Goal: Task Accomplishment & Management: Complete application form

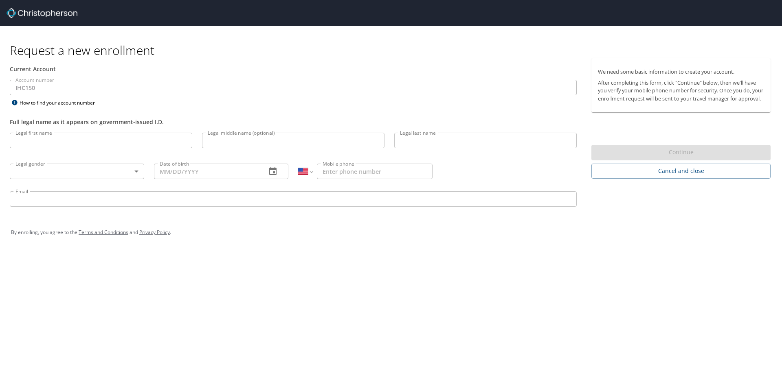
select select "US"
click at [118, 140] on input "Legal first name" at bounding box center [101, 140] width 182 height 15
type input "Thalia"
click at [260, 142] on input "Legal middle name (optional)" at bounding box center [293, 140] width 182 height 15
type input "Alexis"
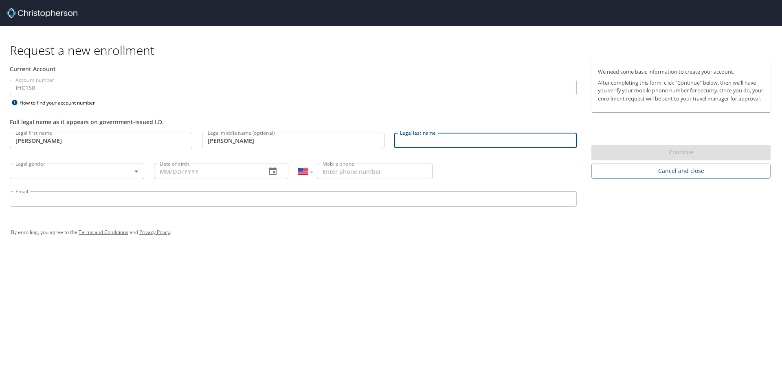
click at [455, 134] on input "Legal last name" at bounding box center [485, 140] width 182 height 15
type input "Gonzalez"
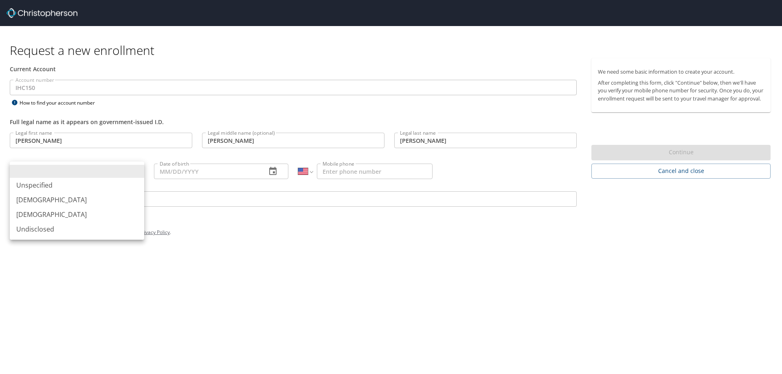
click at [68, 175] on body "Request a new enrollment Current Account Account number IHC150 Account number H…" at bounding box center [391, 187] width 782 height 374
click at [64, 214] on li "Female" at bounding box center [77, 214] width 134 height 15
type input "Female"
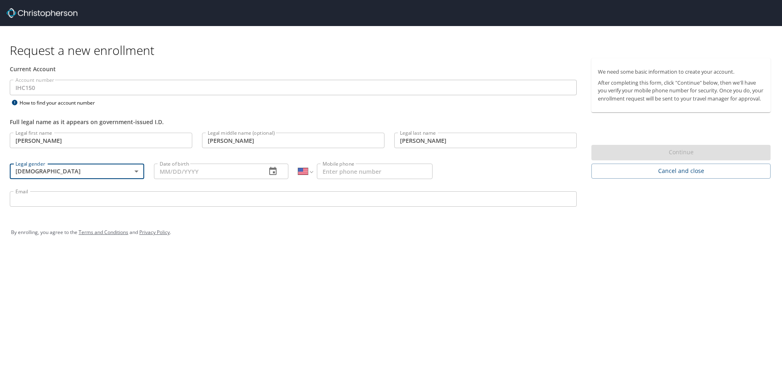
click at [221, 170] on input "Date of birth" at bounding box center [207, 171] width 106 height 15
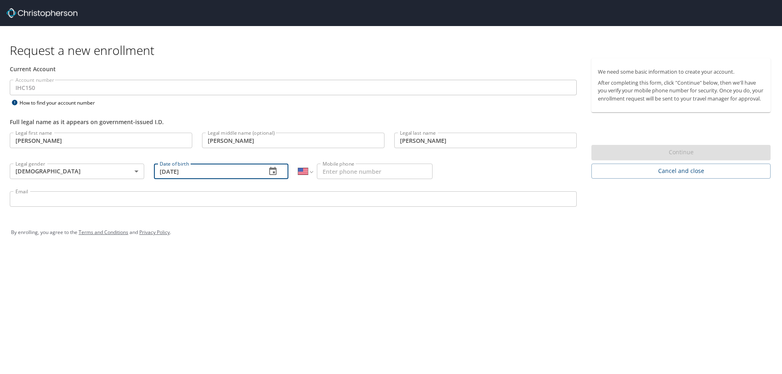
type input "05/13/1999"
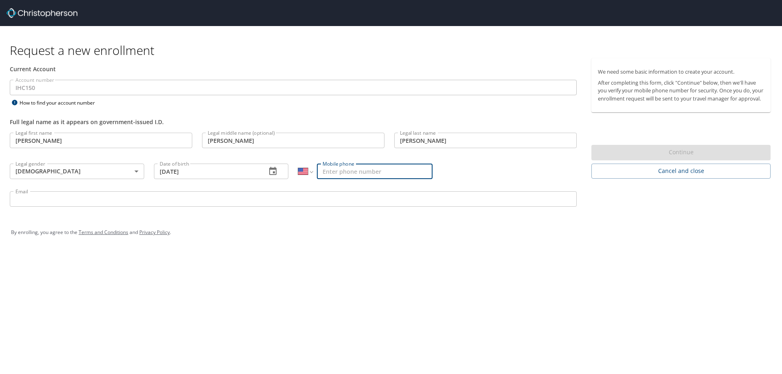
click at [394, 177] on input "Mobile phone" at bounding box center [375, 171] width 116 height 15
type input "(720) 955-7016"
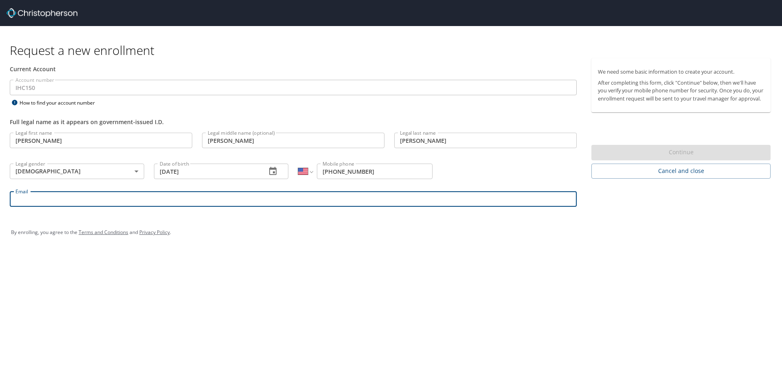
click at [370, 201] on input "Email" at bounding box center [293, 198] width 567 height 15
type input "thalia.gonzalez@imail.org"
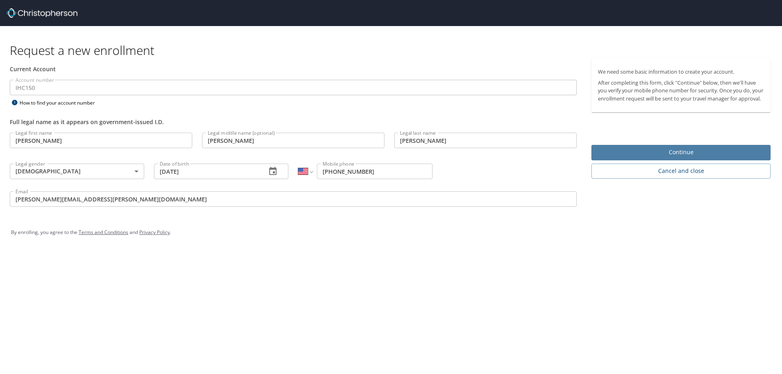
click at [619, 155] on span "Continue" at bounding box center [681, 152] width 166 height 10
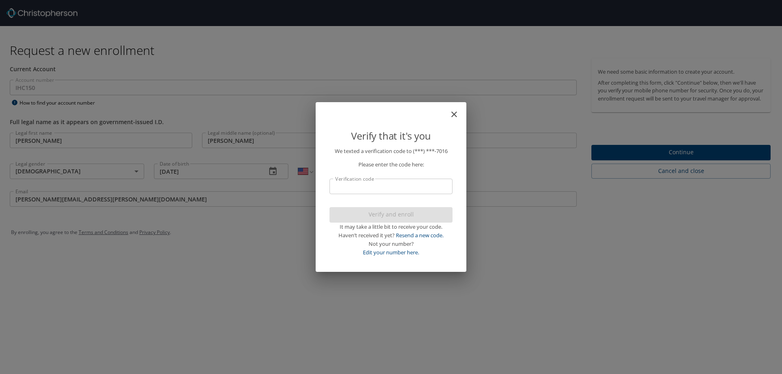
click at [386, 189] on input "Verification code" at bounding box center [390, 186] width 123 height 15
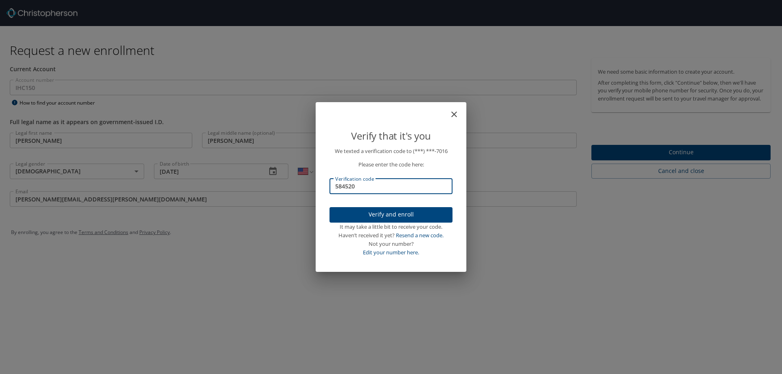
type input "584520"
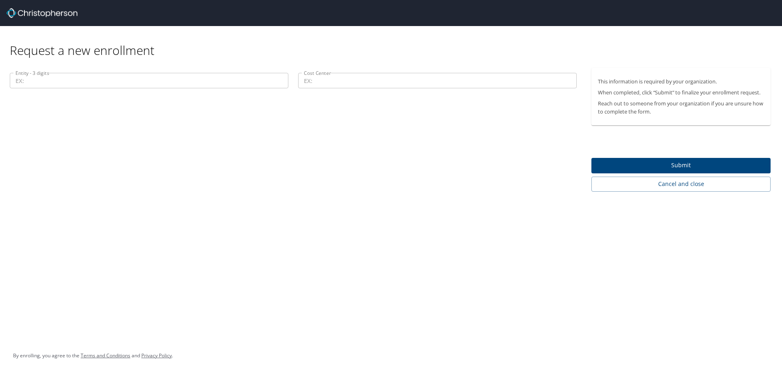
click at [314, 82] on input "Cost Center" at bounding box center [437, 80] width 278 height 15
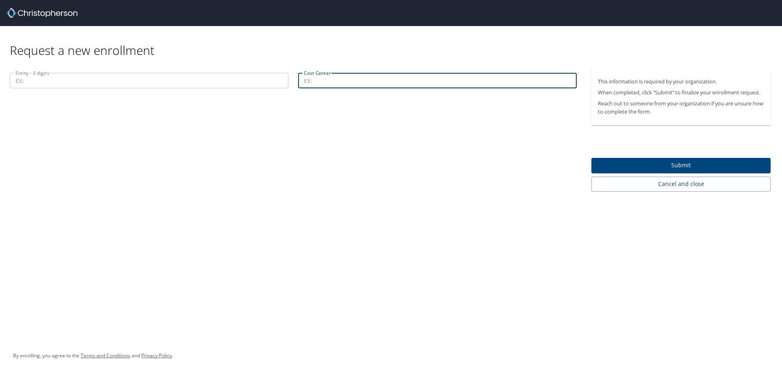
click at [119, 77] on input "Entity - 3 digits" at bounding box center [149, 80] width 278 height 15
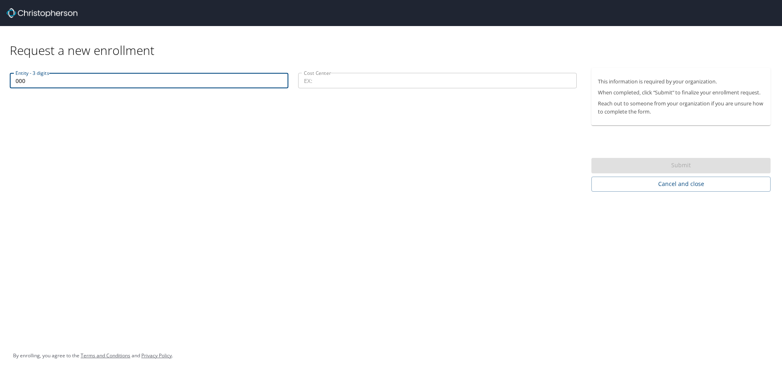
type input "000"
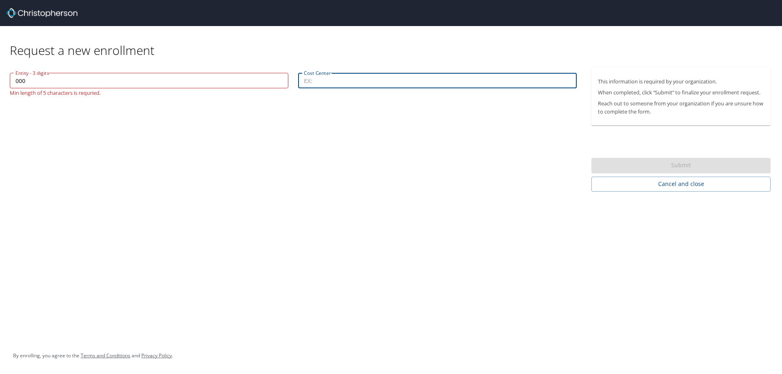
click at [345, 74] on input "Cost Center" at bounding box center [437, 80] width 278 height 15
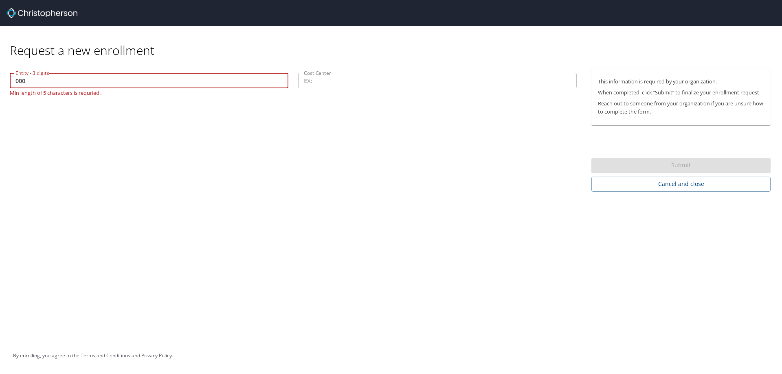
click at [165, 77] on input "000" at bounding box center [149, 80] width 278 height 15
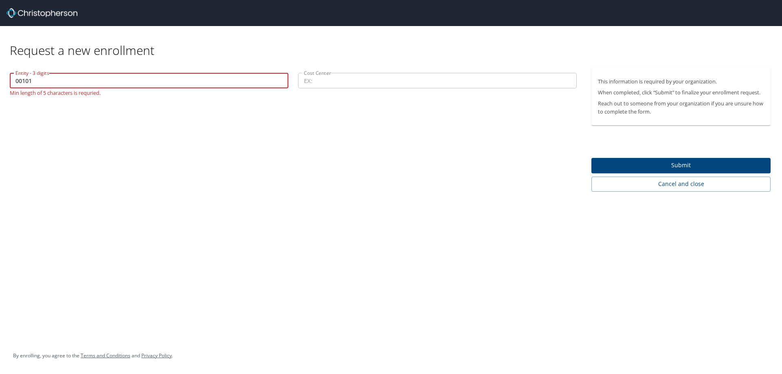
type input "00101"
click at [364, 77] on input "Cost Center" at bounding box center [437, 80] width 278 height 15
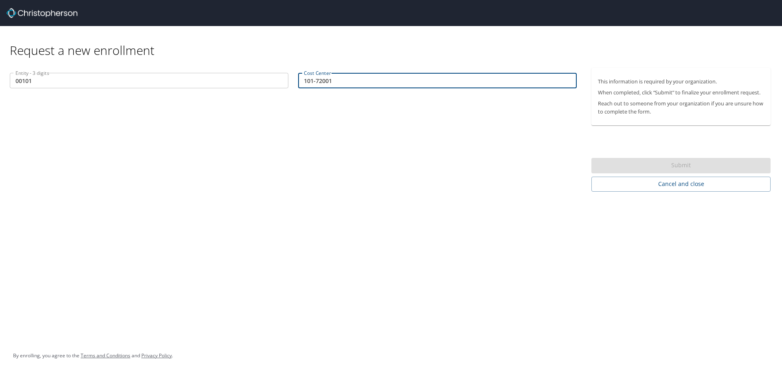
click at [209, 78] on input "00101" at bounding box center [149, 80] width 278 height 15
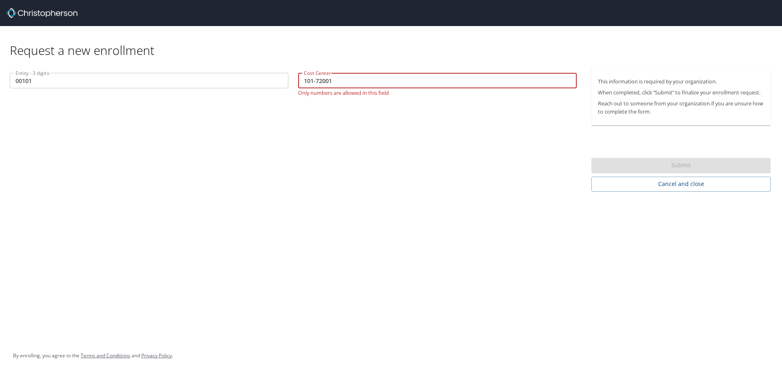
click at [318, 81] on input "101-72001" at bounding box center [437, 80] width 278 height 15
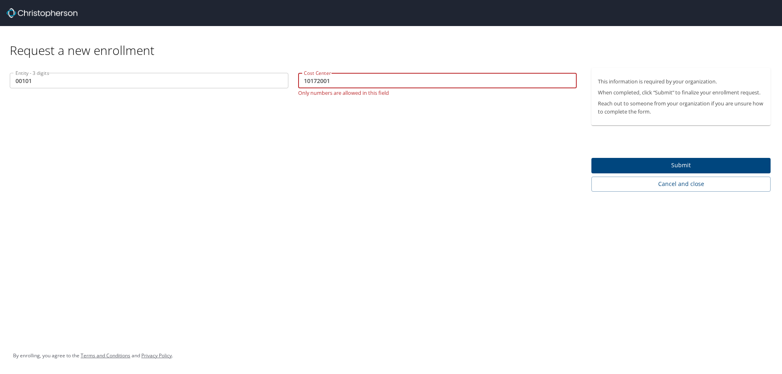
type input "10172001"
click at [401, 158] on div "Entity - 3 digits 00101 Entity - 3 digits Cost Center 10172001 Cost Center Only…" at bounding box center [293, 130] width 586 height 124
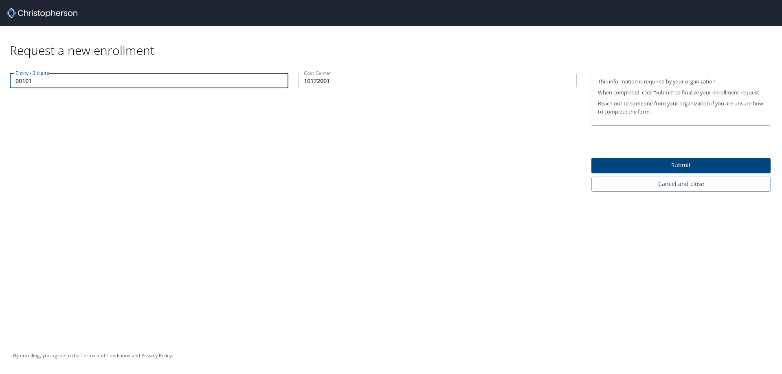
click at [123, 82] on input "00101" at bounding box center [149, 80] width 278 height 15
drag, startPoint x: 69, startPoint y: 85, endPoint x: 0, endPoint y: 100, distance: 70.4
click at [0, 100] on div "Entity - 3 digits 00101 Entity - 3 digits Cost Center 10172001 Cost Center" at bounding box center [293, 130] width 586 height 124
click at [119, 158] on div "Entity - 3 digits Entity - 3 digits Cost Center 10172001 Cost Center" at bounding box center [293, 130] width 586 height 124
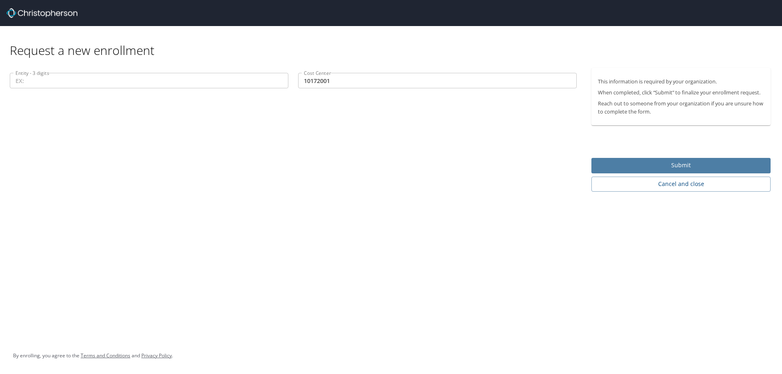
click at [660, 166] on span "Submit" at bounding box center [681, 165] width 166 height 10
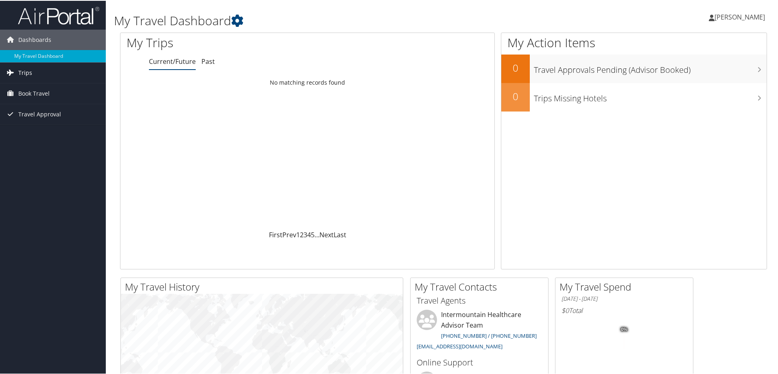
click at [16, 71] on link "Trips" at bounding box center [53, 72] width 106 height 20
click at [20, 129] on span "Book Travel" at bounding box center [33, 129] width 31 height 20
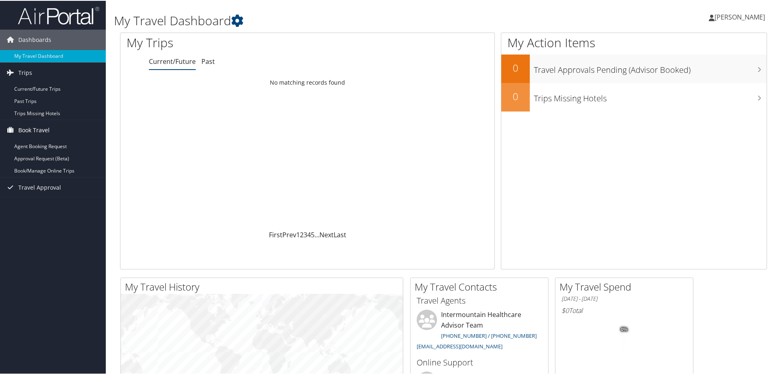
click at [44, 124] on span "Book Travel" at bounding box center [33, 129] width 31 height 20
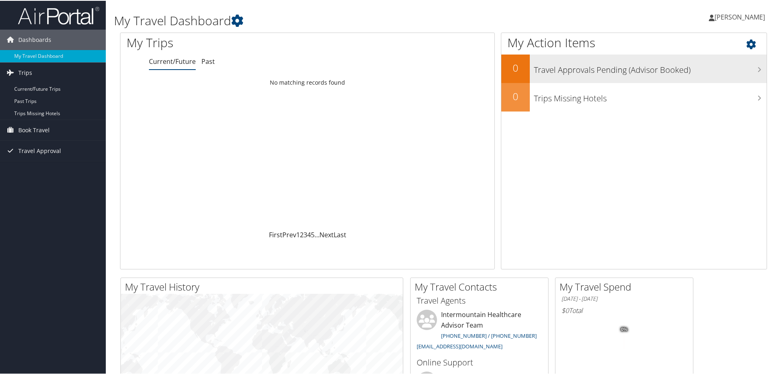
click at [705, 72] on h3 "Travel Approvals Pending (Advisor Booked)" at bounding box center [650, 66] width 233 height 15
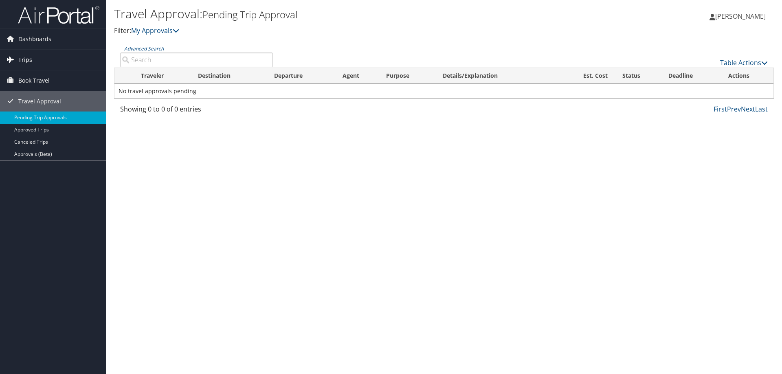
click at [19, 59] on span "Trips" at bounding box center [25, 60] width 14 height 20
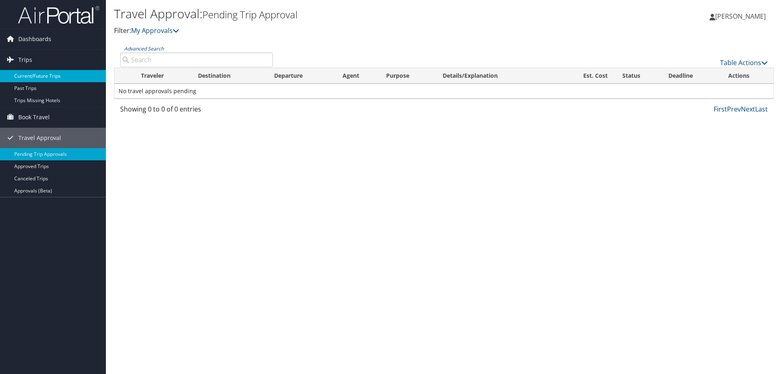
click at [45, 78] on link "Current/Future Trips" at bounding box center [53, 76] width 106 height 12
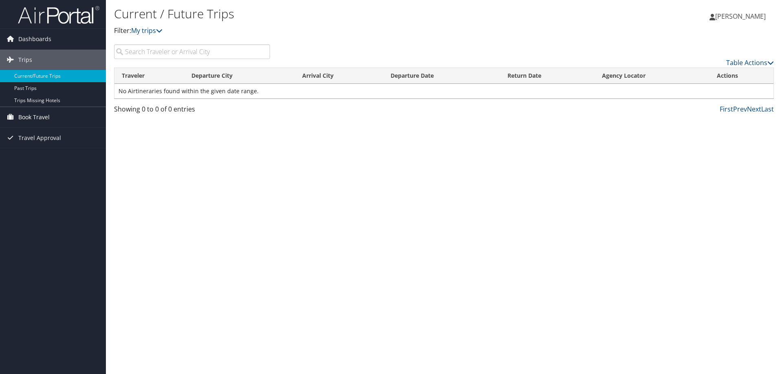
click at [33, 110] on span "Book Travel" at bounding box center [33, 117] width 31 height 20
click at [30, 135] on link "Agent Booking Request" at bounding box center [53, 133] width 106 height 12
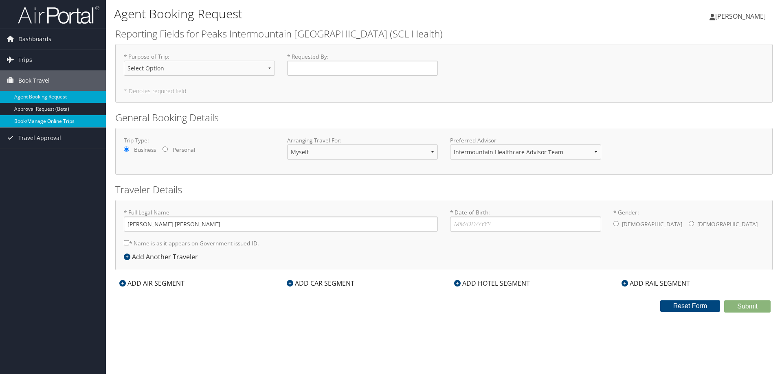
click at [45, 123] on link "Book/Manage Online Trips" at bounding box center [53, 121] width 106 height 12
